Goal: Information Seeking & Learning: Learn about a topic

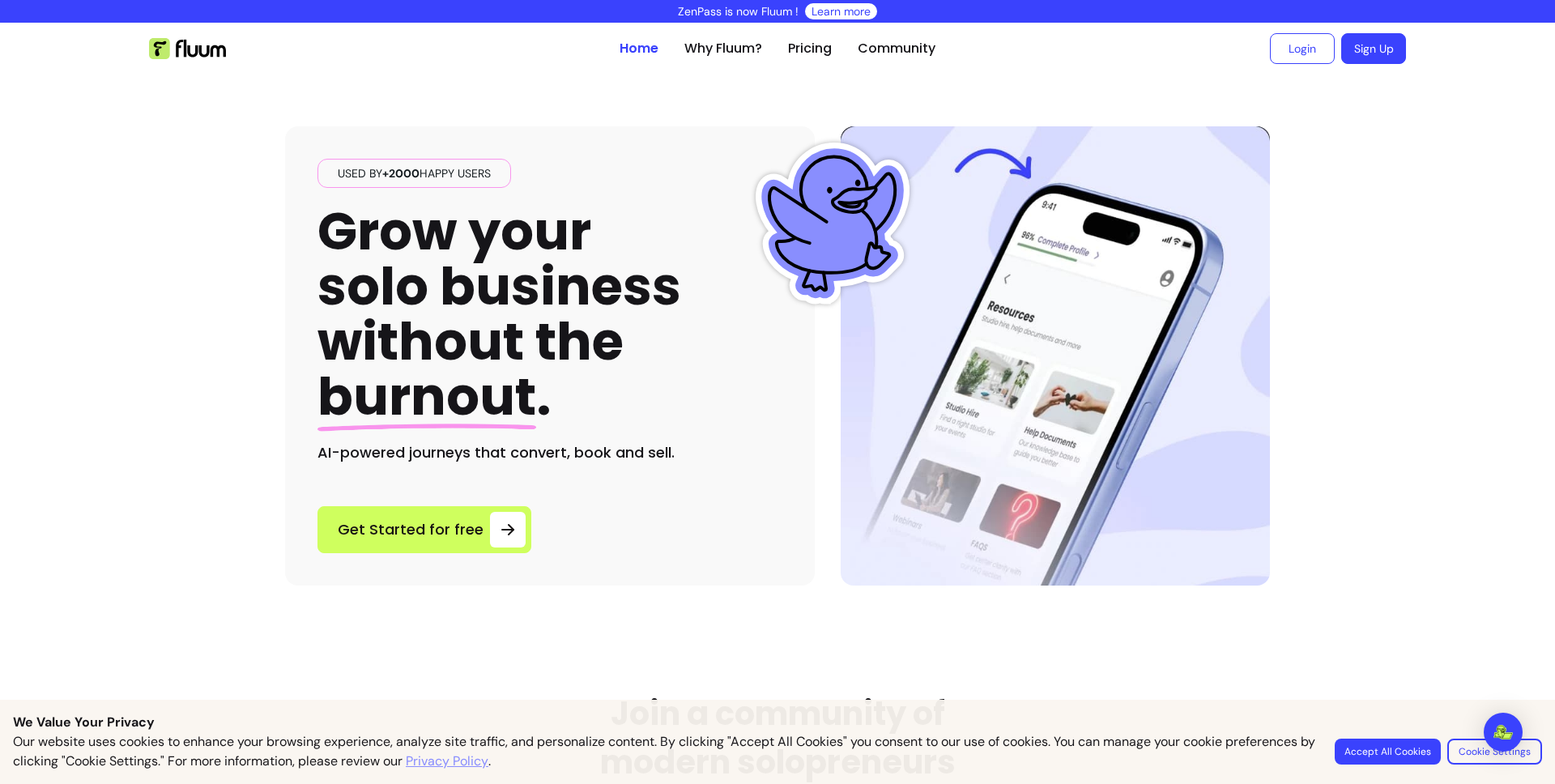
scroll to position [10, 0]
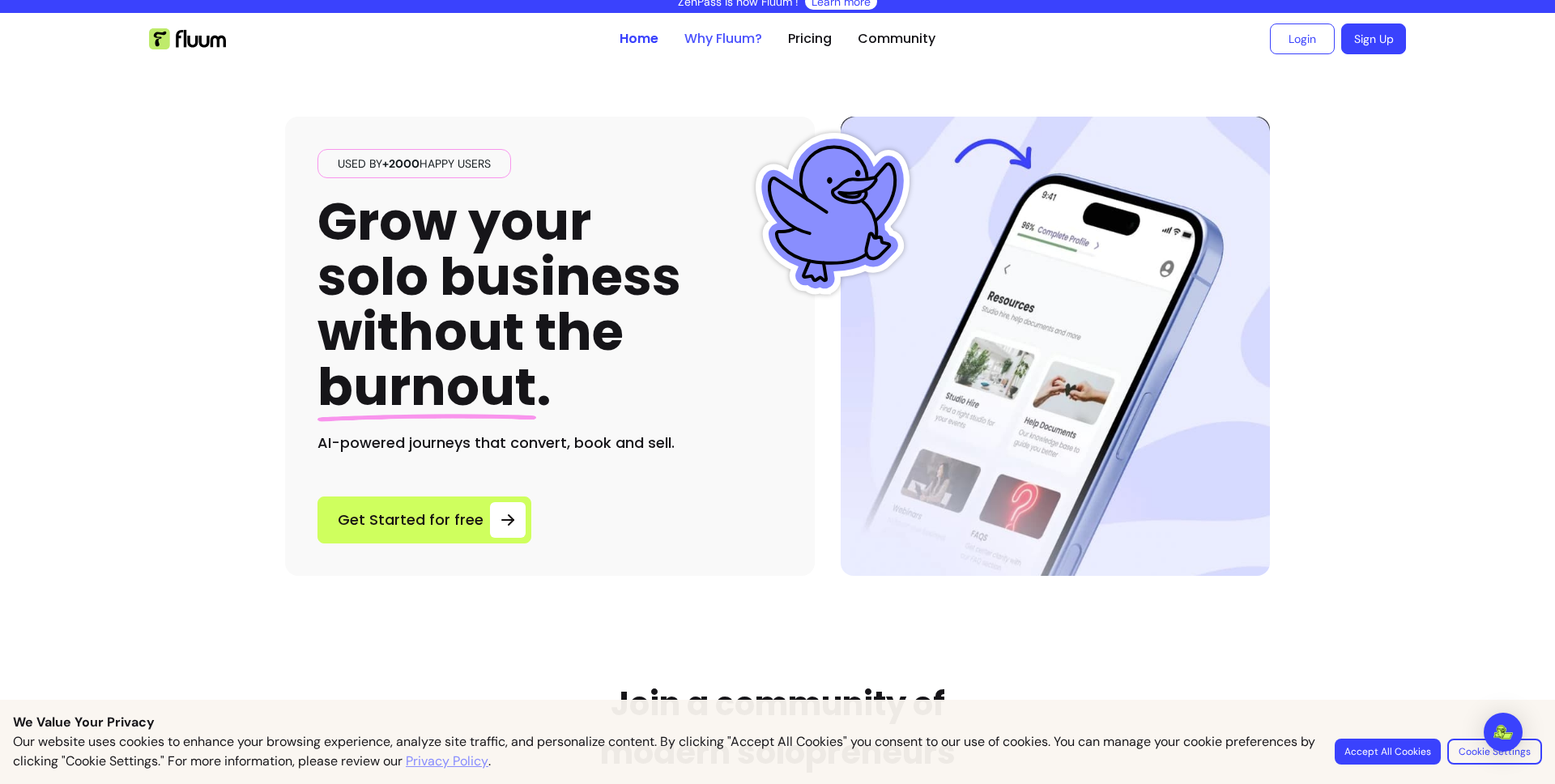
click at [701, 35] on link "Why Fluum?" at bounding box center [724, 39] width 78 height 20
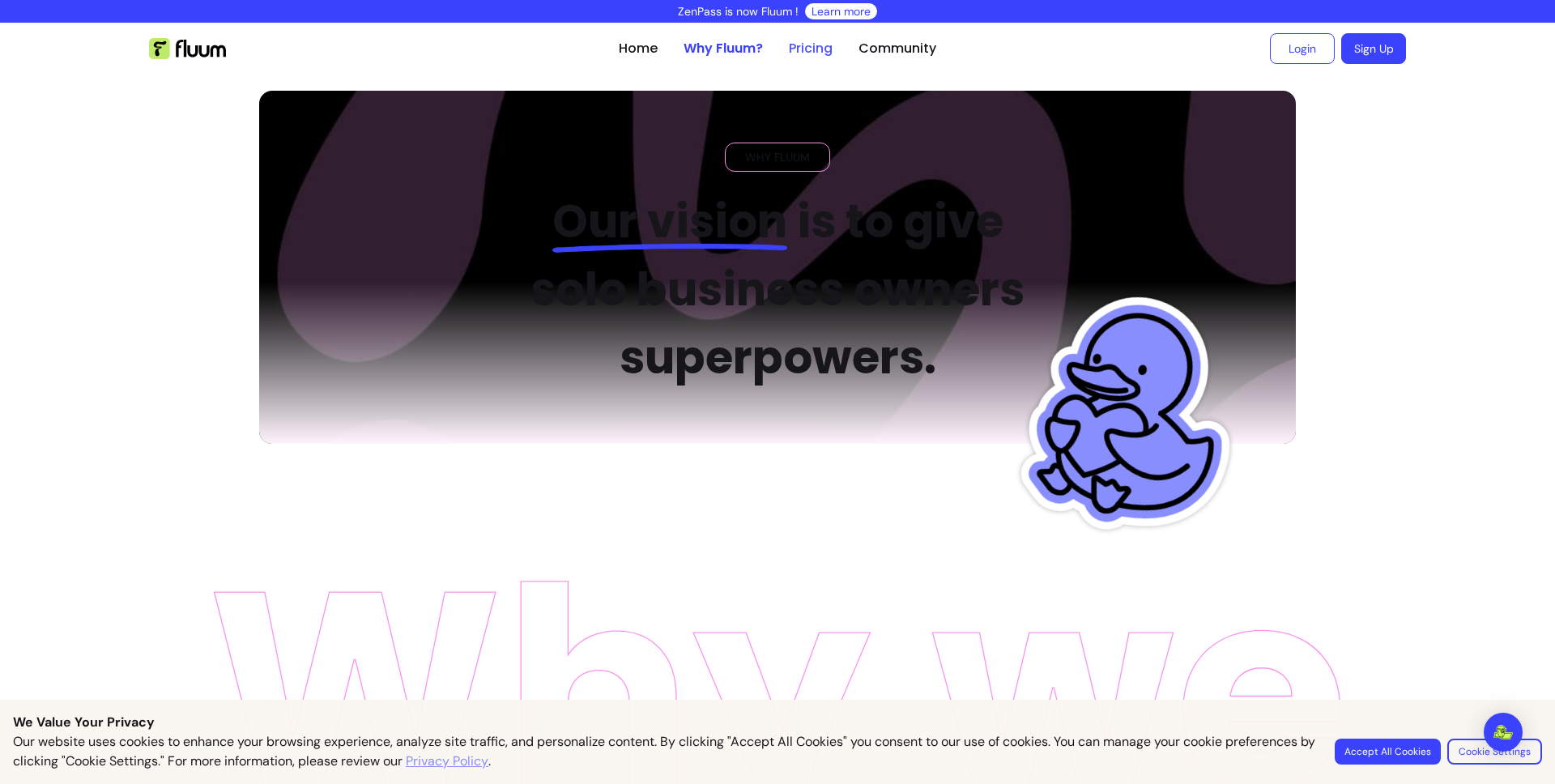
click at [798, 46] on link "Pricing" at bounding box center [811, 49] width 44 height 20
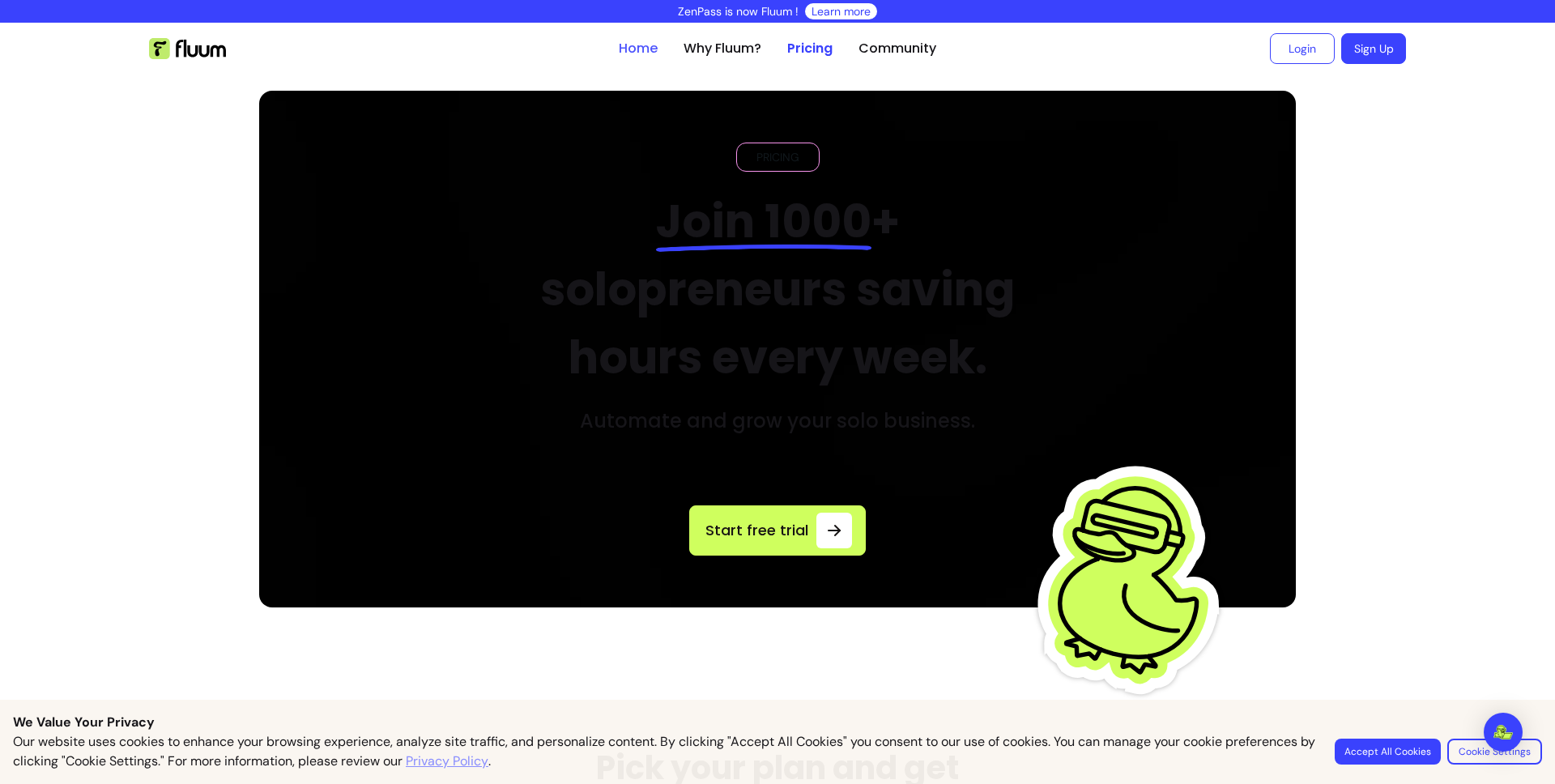
click at [644, 56] on link "Home" at bounding box center [639, 49] width 39 height 20
